Goal: Obtain resource: Download file/media

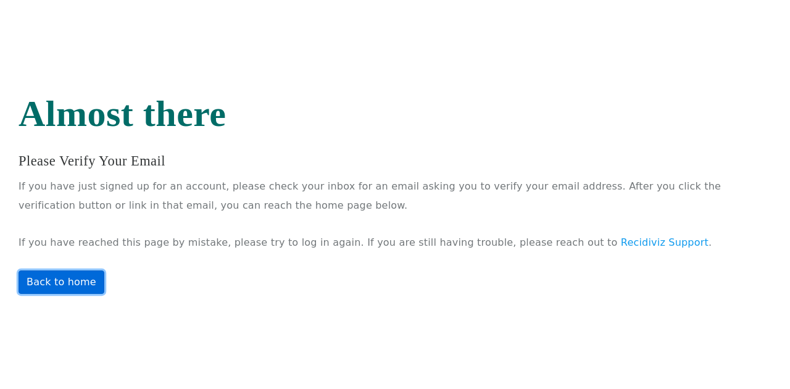
click at [58, 279] on link "Back to home" at bounding box center [62, 281] width 86 height 23
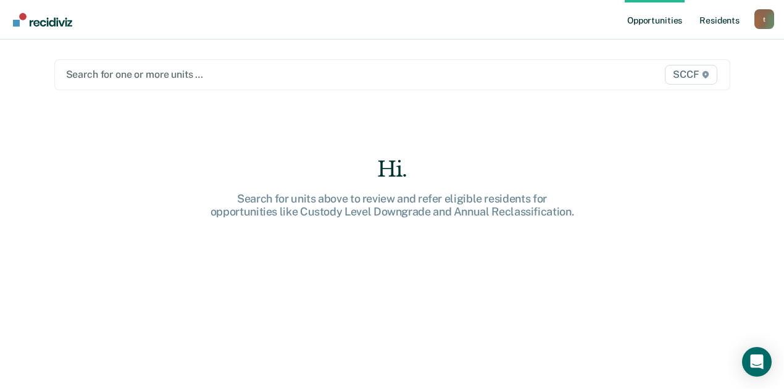
click at [721, 26] on link "Resident s" at bounding box center [719, 20] width 45 height 40
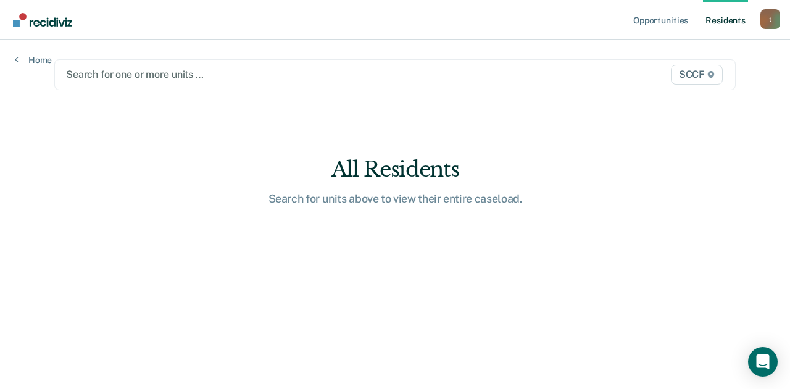
click at [734, 15] on link "Resident s" at bounding box center [725, 20] width 45 height 40
click at [36, 57] on link "Home" at bounding box center [33, 59] width 37 height 11
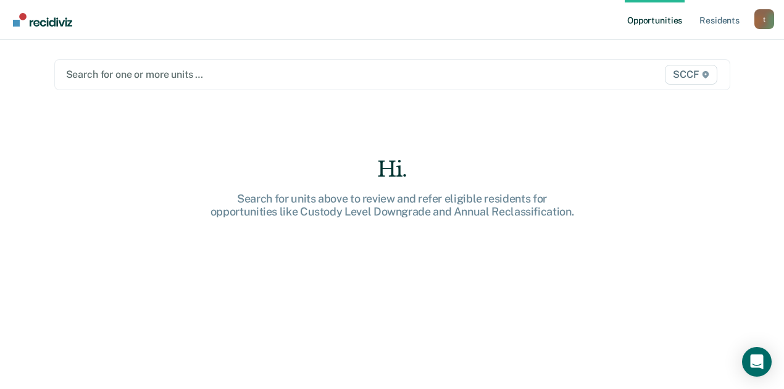
click at [654, 22] on link "Opportunities" at bounding box center [655, 20] width 60 height 40
click at [712, 20] on link "Resident s" at bounding box center [719, 20] width 45 height 40
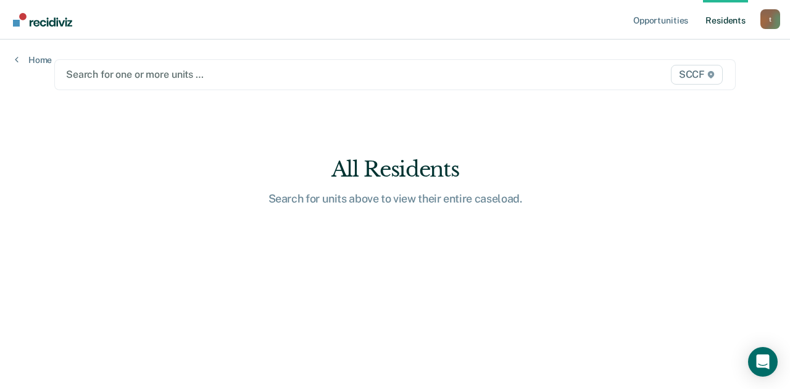
click at [728, 21] on link "Resident s" at bounding box center [725, 20] width 45 height 40
drag, startPoint x: 721, startPoint y: 19, endPoint x: 691, endPoint y: 138, distance: 122.2
click at [691, 138] on main "Search for one or more units … SCCF All Residents Search for units above to vie…" at bounding box center [395, 200] width 711 height 320
click at [769, 19] on div "t" at bounding box center [770, 19] width 20 height 20
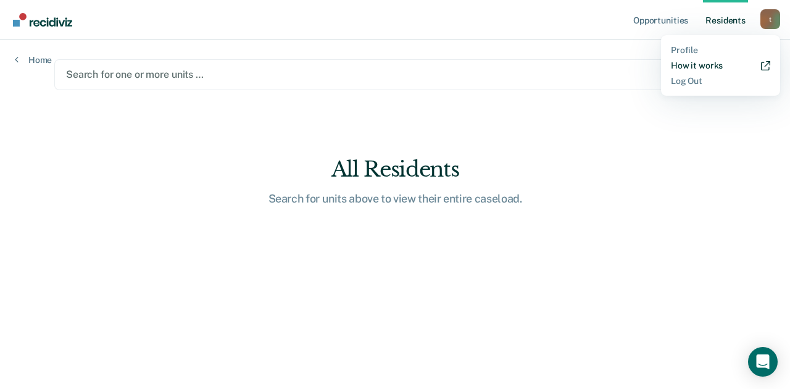
click at [697, 62] on link "How it works" at bounding box center [720, 65] width 99 height 10
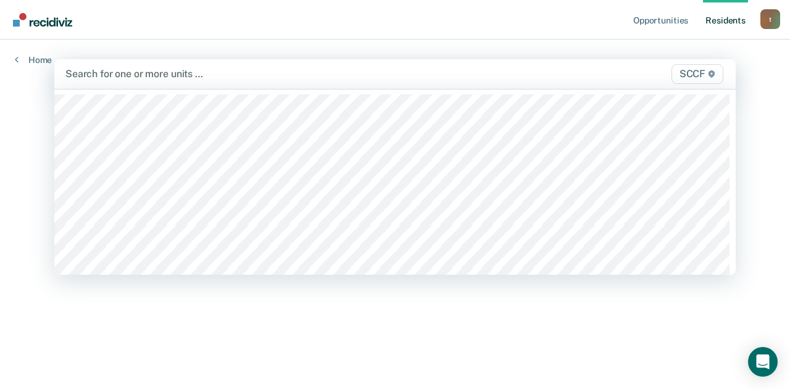
click at [678, 75] on span "SCCF" at bounding box center [698, 74] width 52 height 20
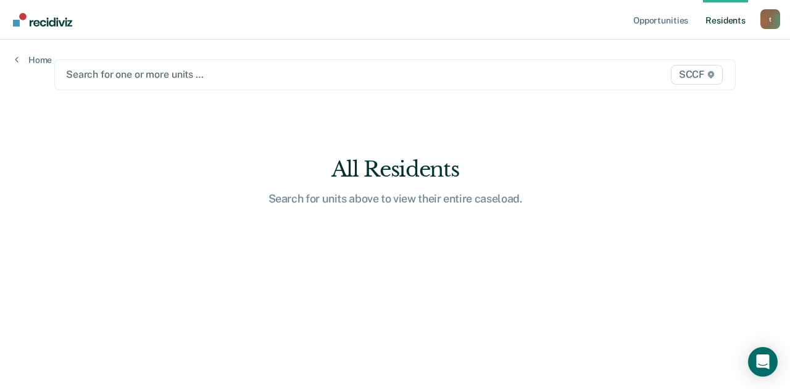
click at [102, 74] on div at bounding box center [296, 74] width 460 height 14
click at [701, 72] on span "SCCF" at bounding box center [697, 75] width 52 height 20
click at [35, 56] on link "Home" at bounding box center [33, 59] width 37 height 11
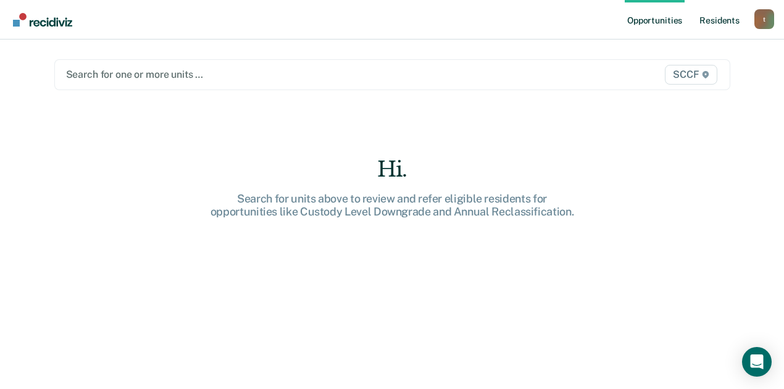
click at [725, 23] on link "Resident s" at bounding box center [719, 20] width 45 height 40
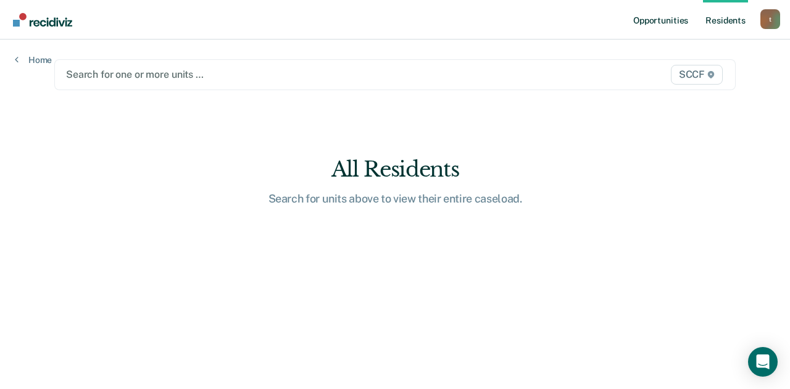
click at [676, 21] on link "Opportunities" at bounding box center [661, 20] width 60 height 40
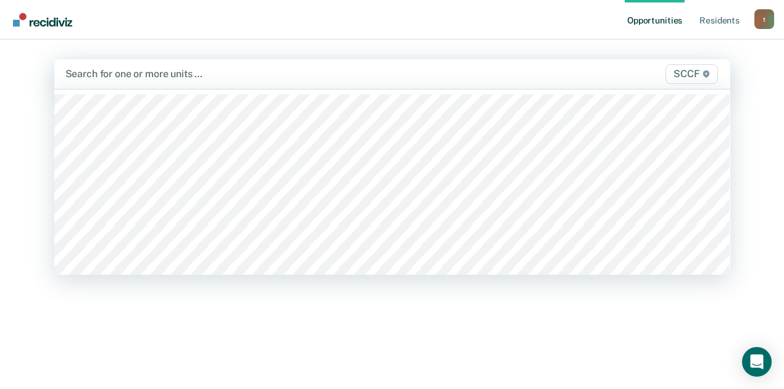
click at [205, 72] on div at bounding box center [293, 74] width 457 height 14
click at [94, 175] on div at bounding box center [392, 181] width 676 height 185
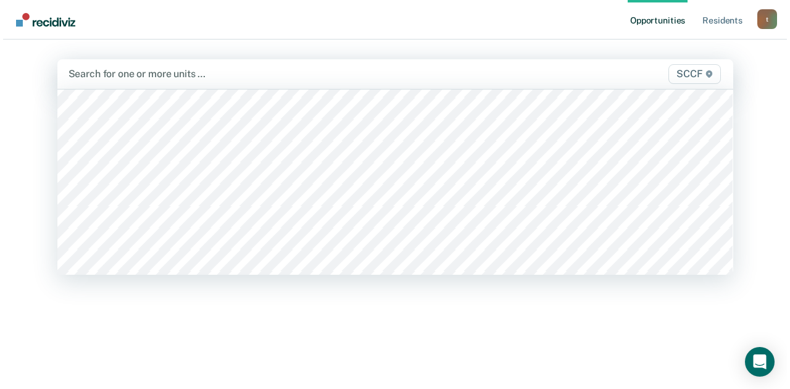
scroll to position [6378, 0]
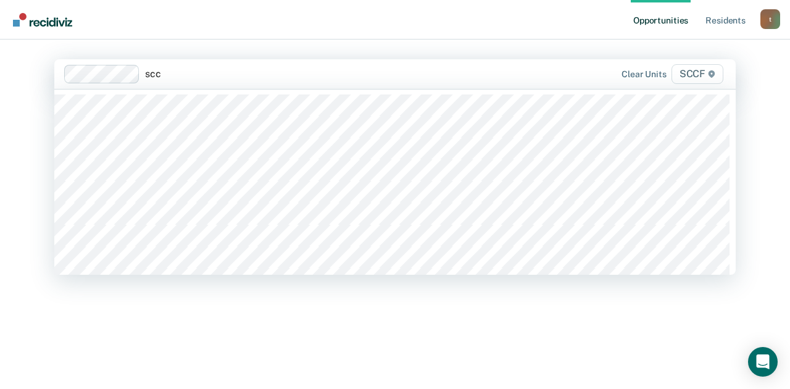
type input "sccf"
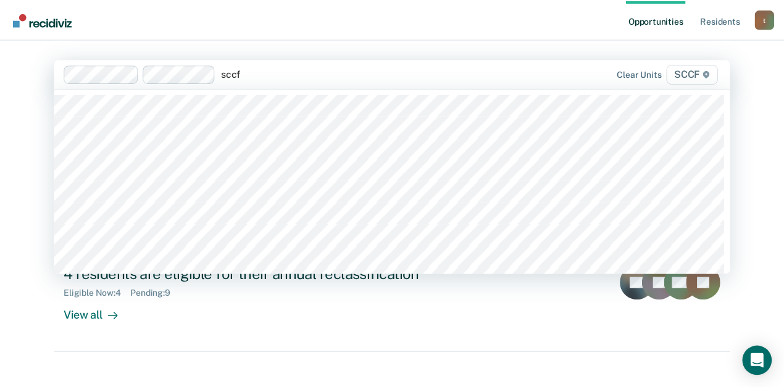
scroll to position [82, 0]
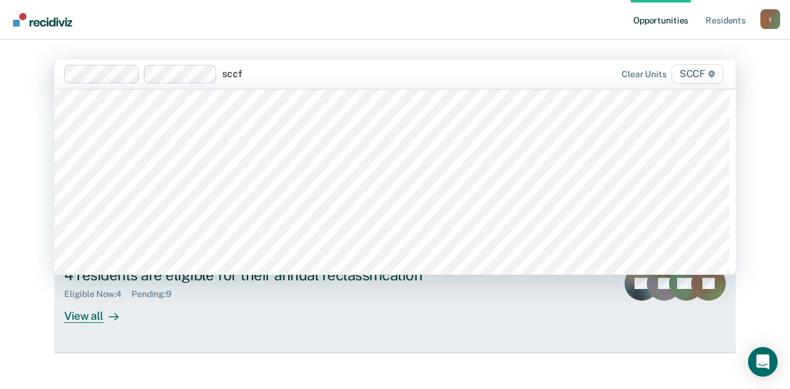
type input "sccf"
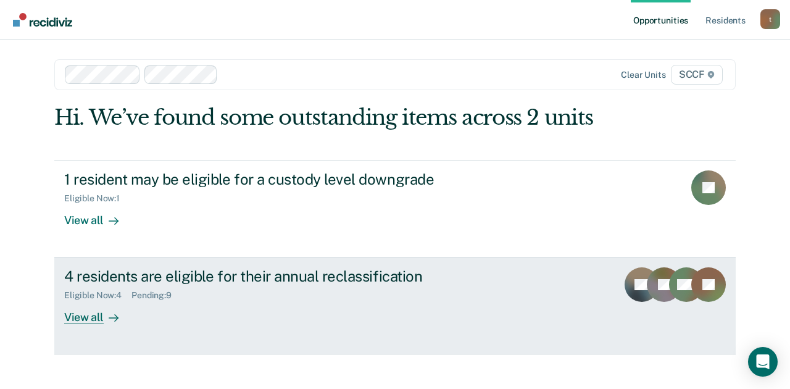
click at [115, 320] on icon at bounding box center [116, 318] width 3 height 7
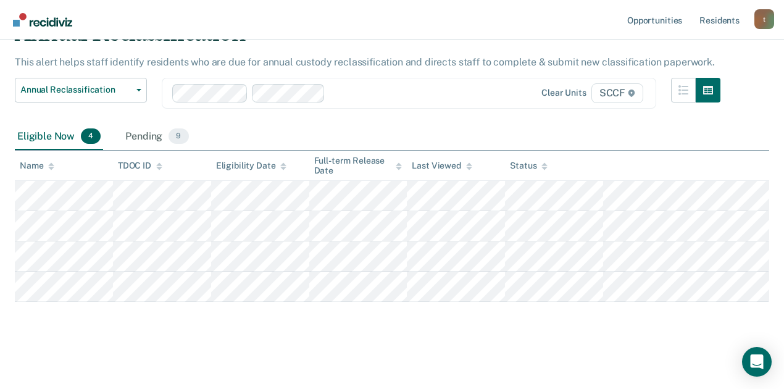
scroll to position [65, 0]
click at [356, 86] on div at bounding box center [416, 92] width 172 height 14
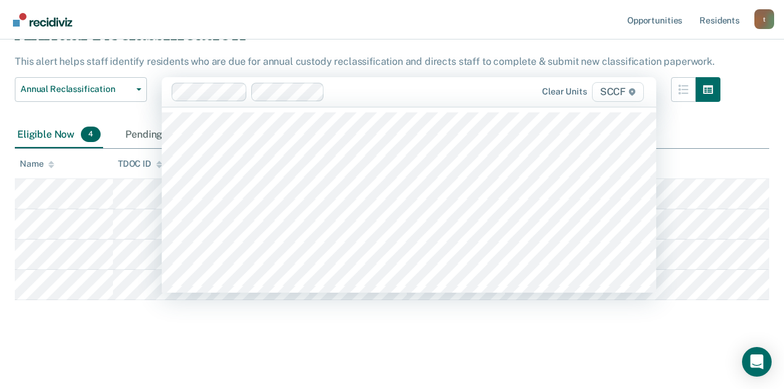
scroll to position [64, 0]
type input "sccf / d"
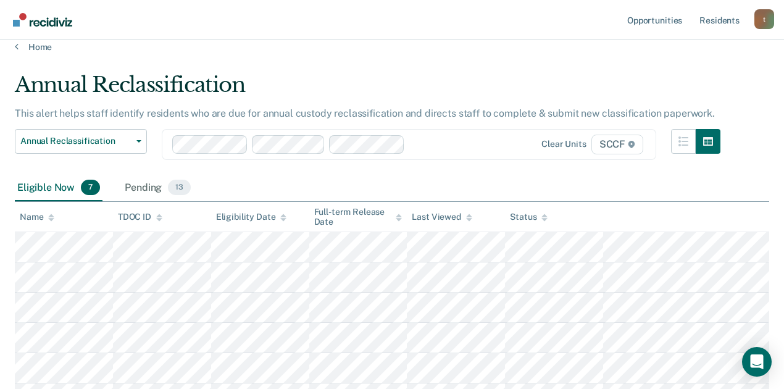
scroll to position [67, 0]
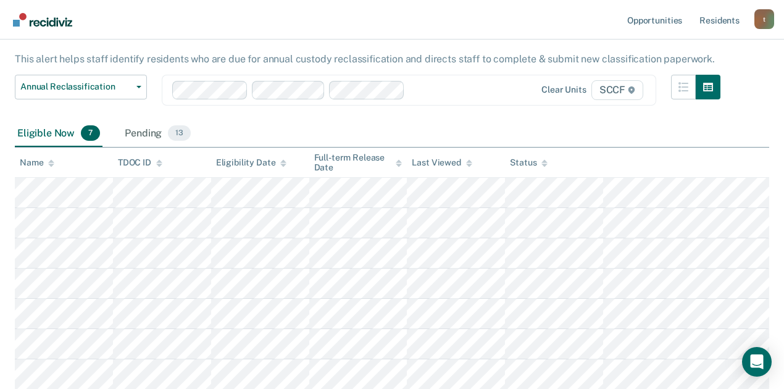
click at [418, 86] on div at bounding box center [456, 90] width 93 height 14
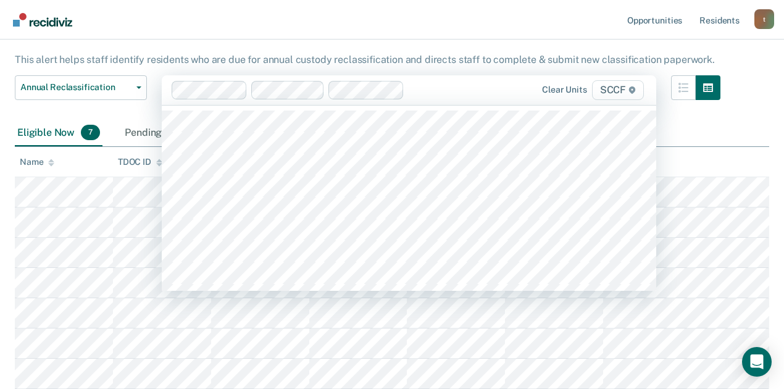
scroll to position [67, 0]
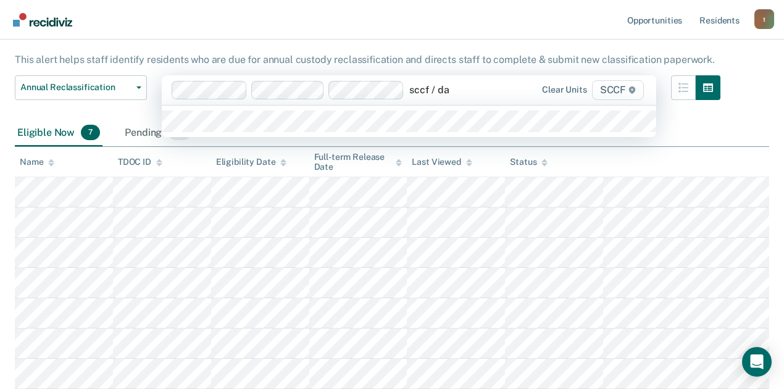
type input "sccf / da1"
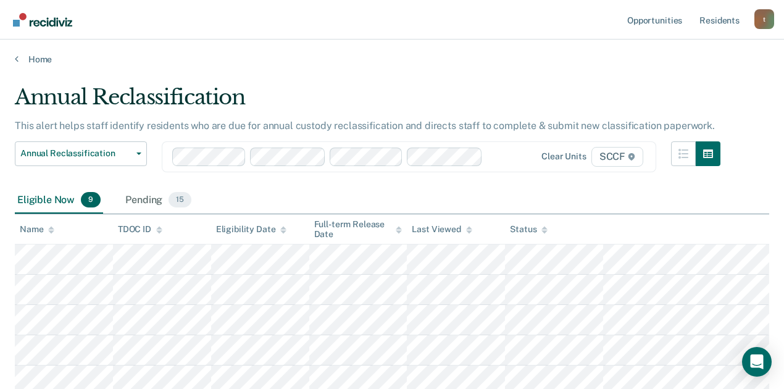
scroll to position [0, 0]
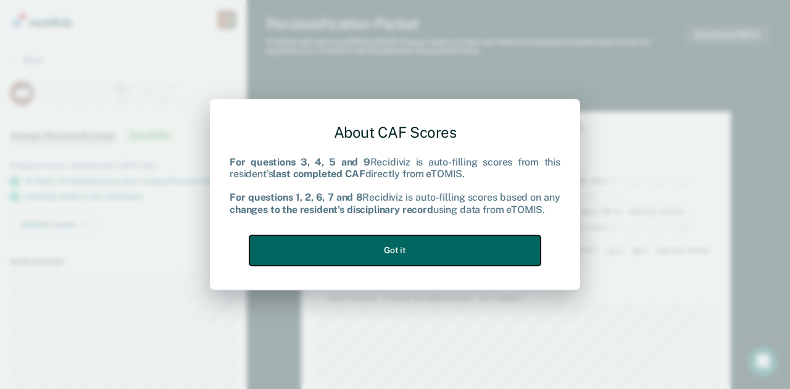
click at [420, 253] on button "Got it" at bounding box center [394, 250] width 291 height 30
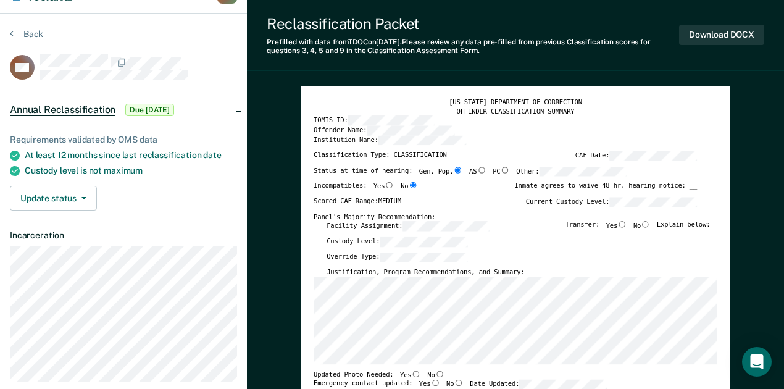
scroll to position [288, 0]
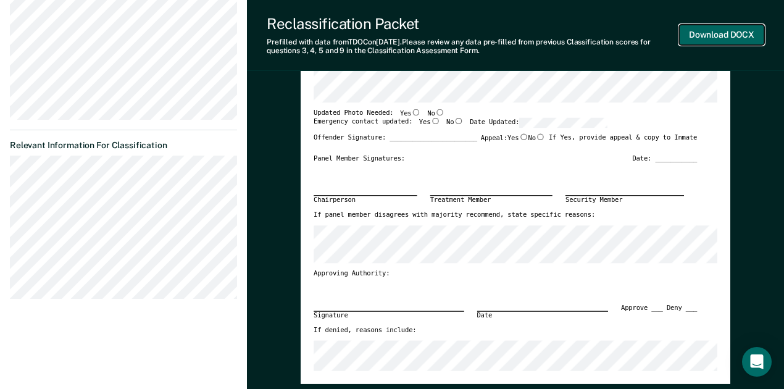
click at [731, 35] on button "Download DOCX" at bounding box center [721, 35] width 85 height 20
type textarea "x"
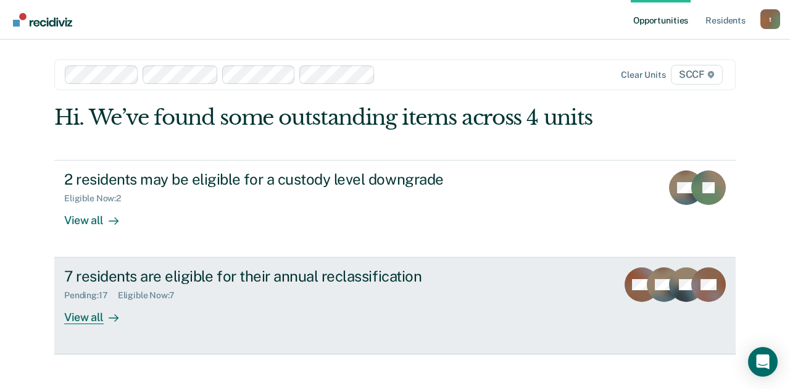
click at [93, 320] on div "View all" at bounding box center [98, 313] width 69 height 24
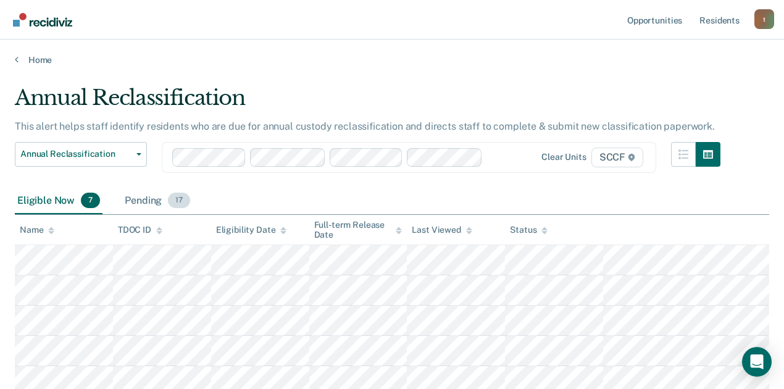
click at [168, 198] on span "17" at bounding box center [179, 201] width 22 height 16
